Goal: Navigation & Orientation: Find specific page/section

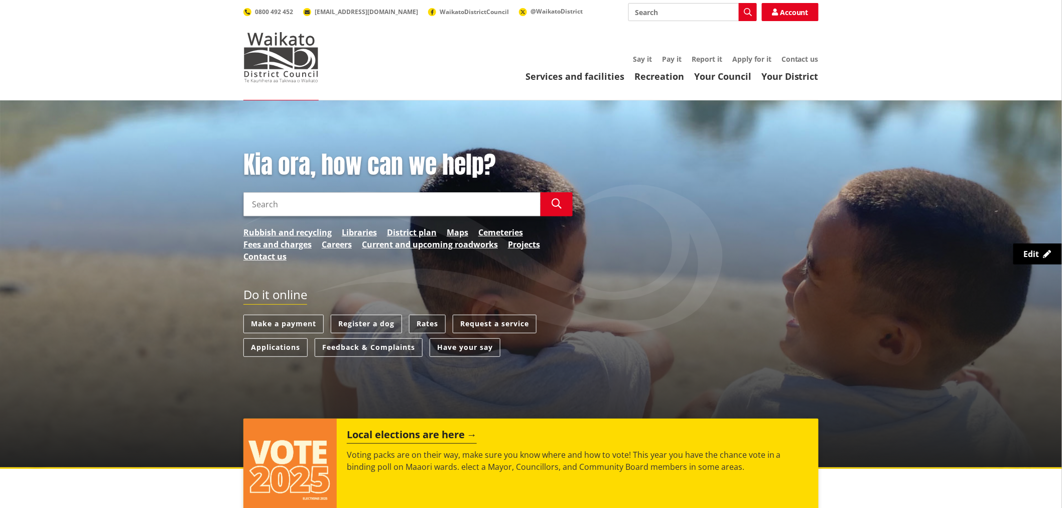
click at [438, 320] on link "Rates" at bounding box center [427, 324] width 37 height 19
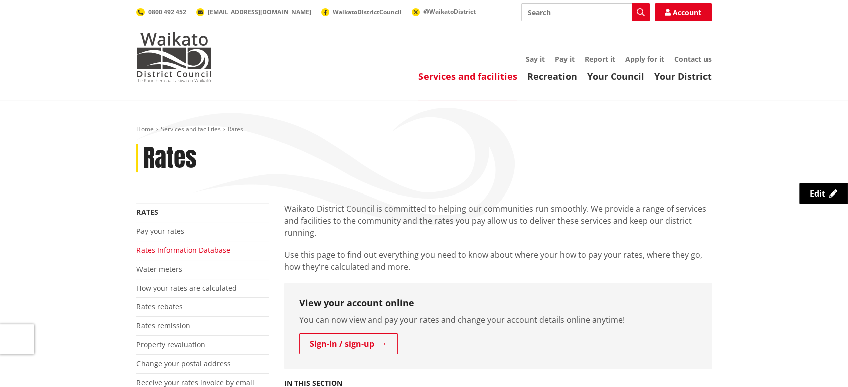
click at [211, 252] on link "Rates Information Database" at bounding box center [184, 250] width 94 height 10
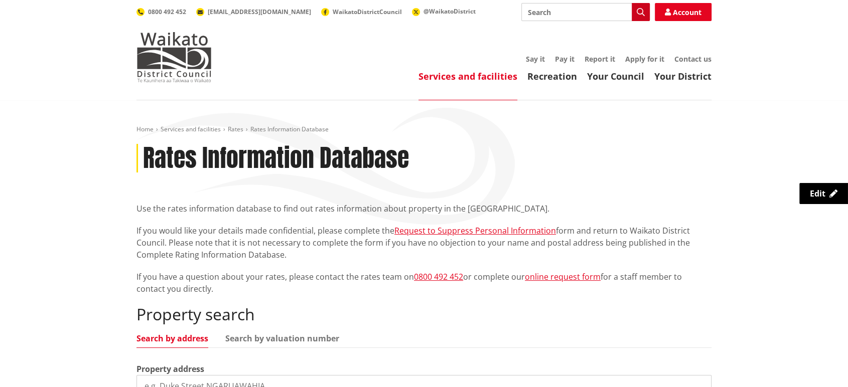
click at [637, 11] on icon "button" at bounding box center [641, 12] width 8 height 8
click at [606, 12] on input "Search" at bounding box center [585, 12] width 128 height 18
click at [639, 11] on icon "button" at bounding box center [641, 12] width 8 height 8
click at [564, 11] on input "Search" at bounding box center [585, 12] width 128 height 18
type input "search"
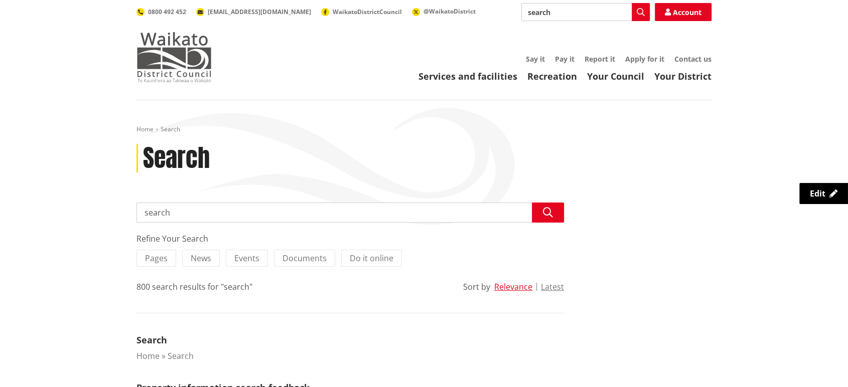
click at [167, 67] on img at bounding box center [174, 57] width 75 height 50
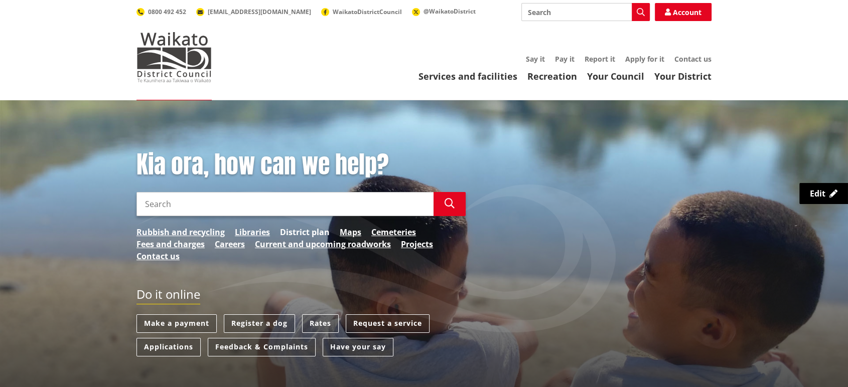
click at [299, 234] on link "District plan" at bounding box center [305, 232] width 50 height 12
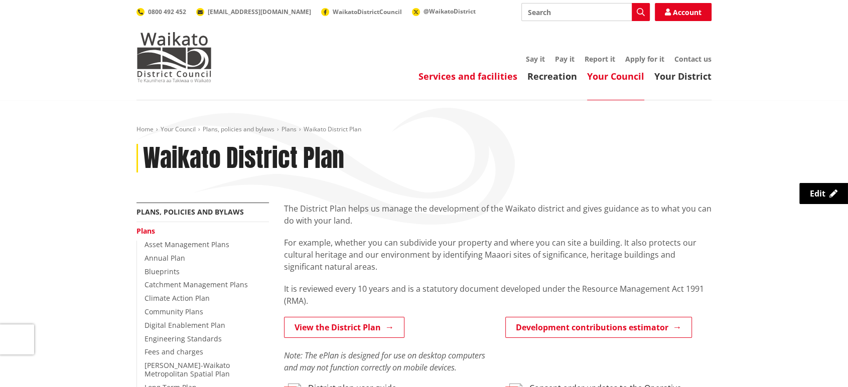
click at [499, 77] on link "Services and facilities" at bounding box center [468, 76] width 99 height 12
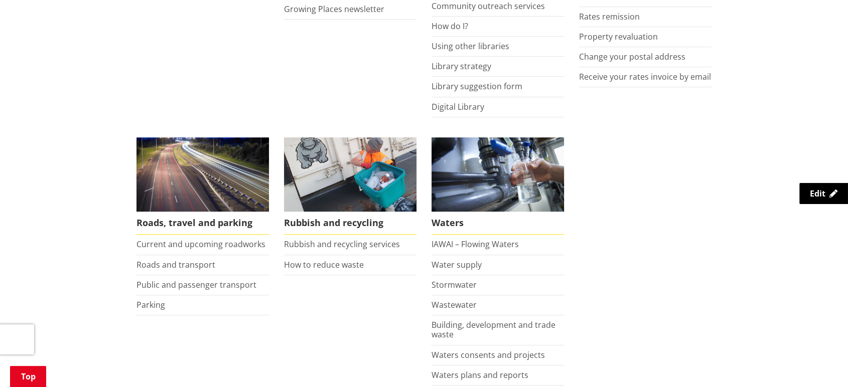
scroll to position [669, 0]
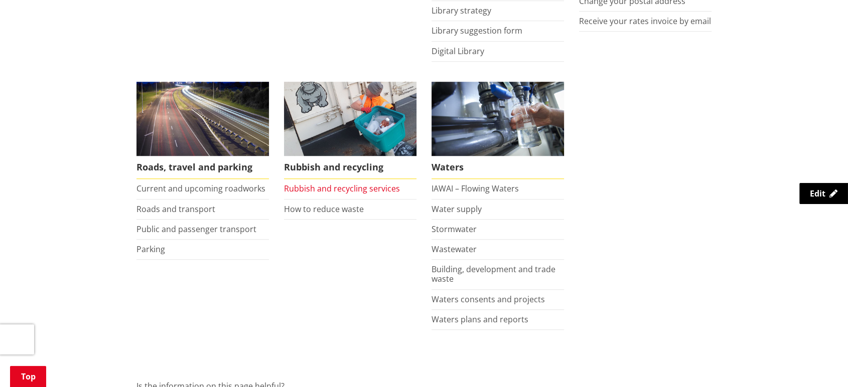
click at [361, 184] on link "Rubbish and recycling services" at bounding box center [342, 188] width 116 height 11
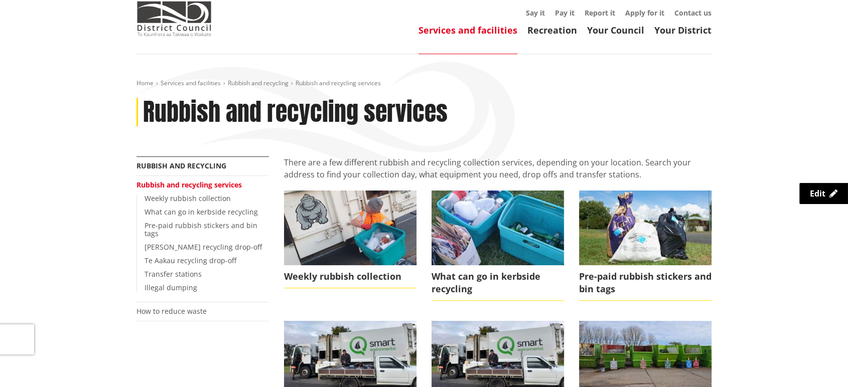
scroll to position [56, 0]
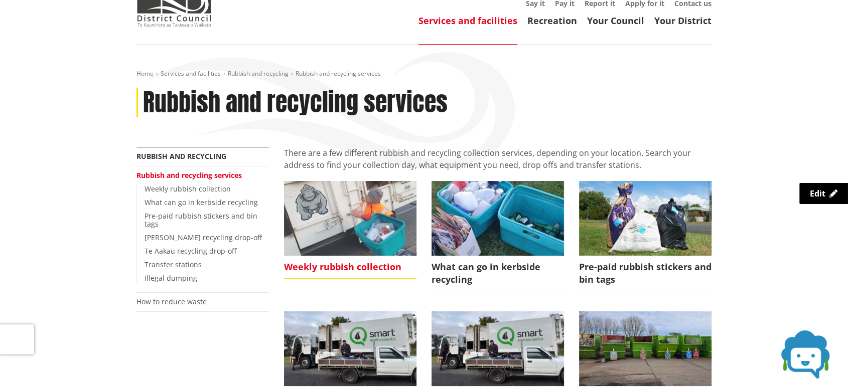
click at [363, 246] on img at bounding box center [350, 218] width 132 height 74
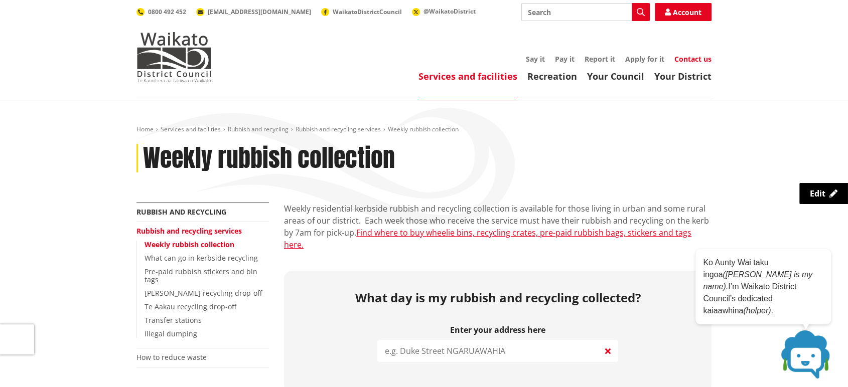
click at [687, 58] on link "Contact us" at bounding box center [693, 59] width 37 height 10
